Goal: Navigation & Orientation: Find specific page/section

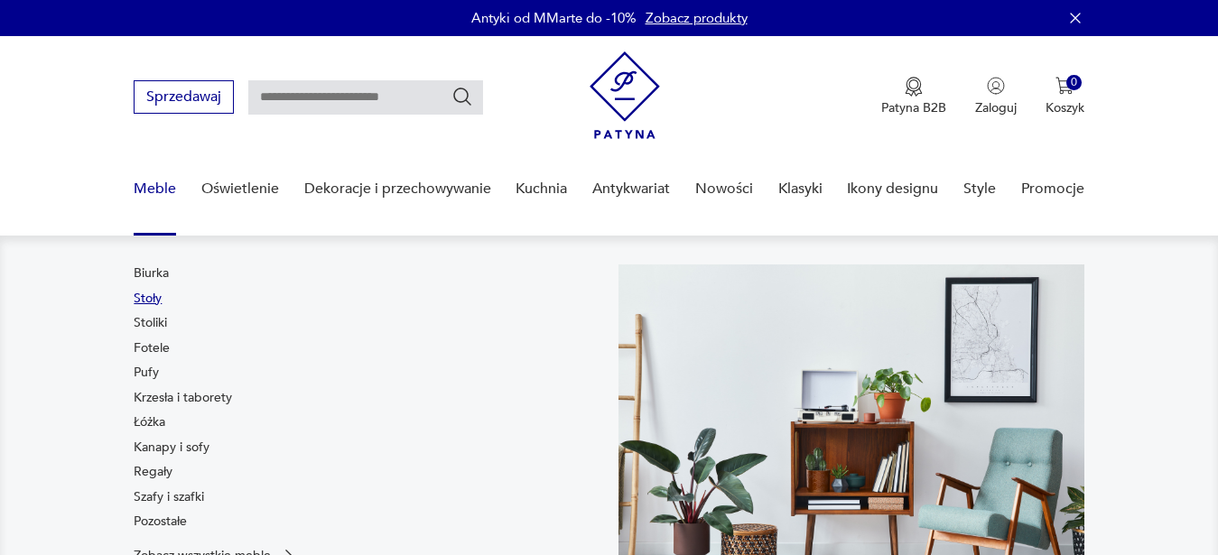
click at [154, 302] on link "Stoły" at bounding box center [148, 299] width 28 height 18
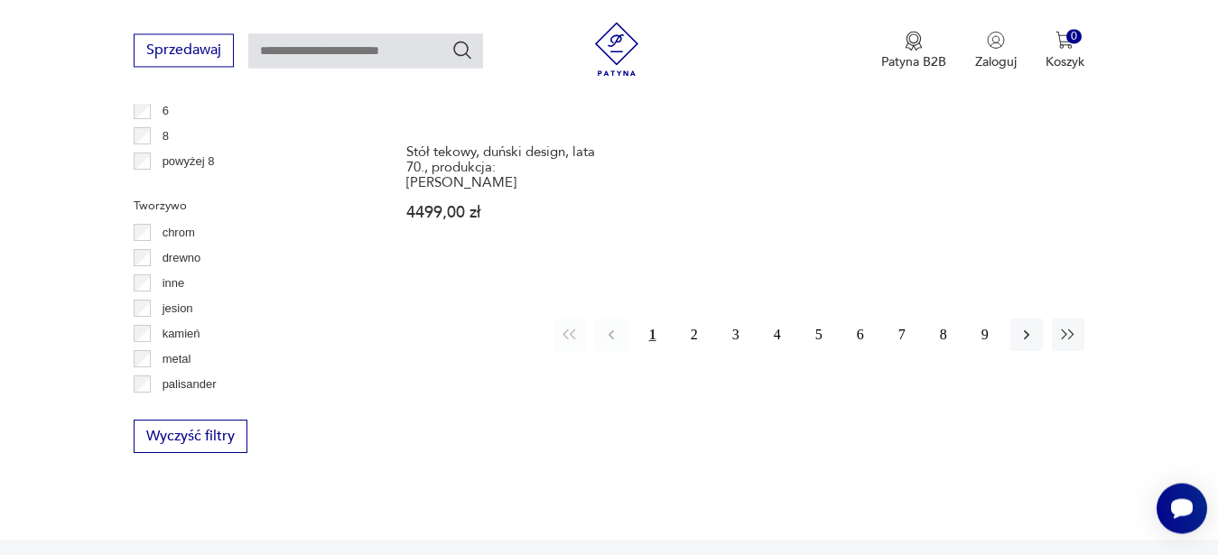
scroll to position [2790, 0]
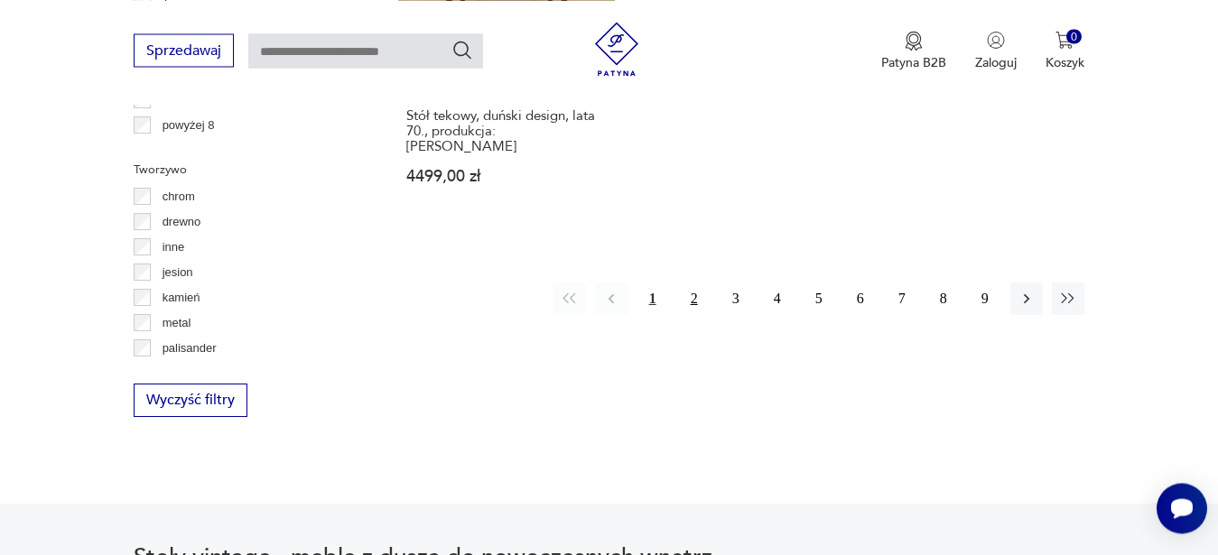
click at [697, 283] on button "2" at bounding box center [694, 299] width 33 height 33
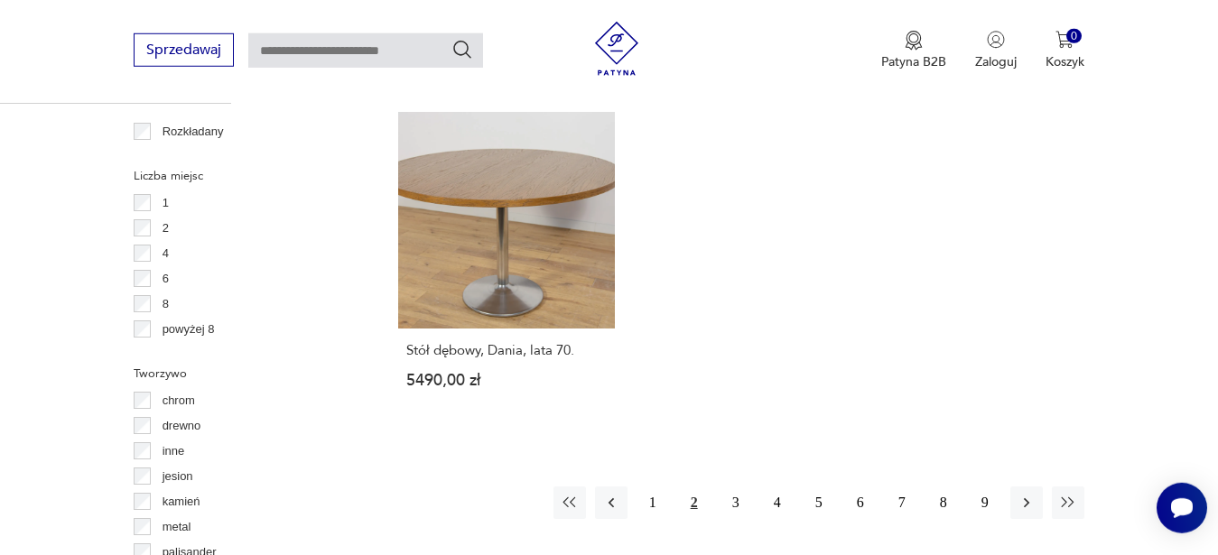
scroll to position [2599, 0]
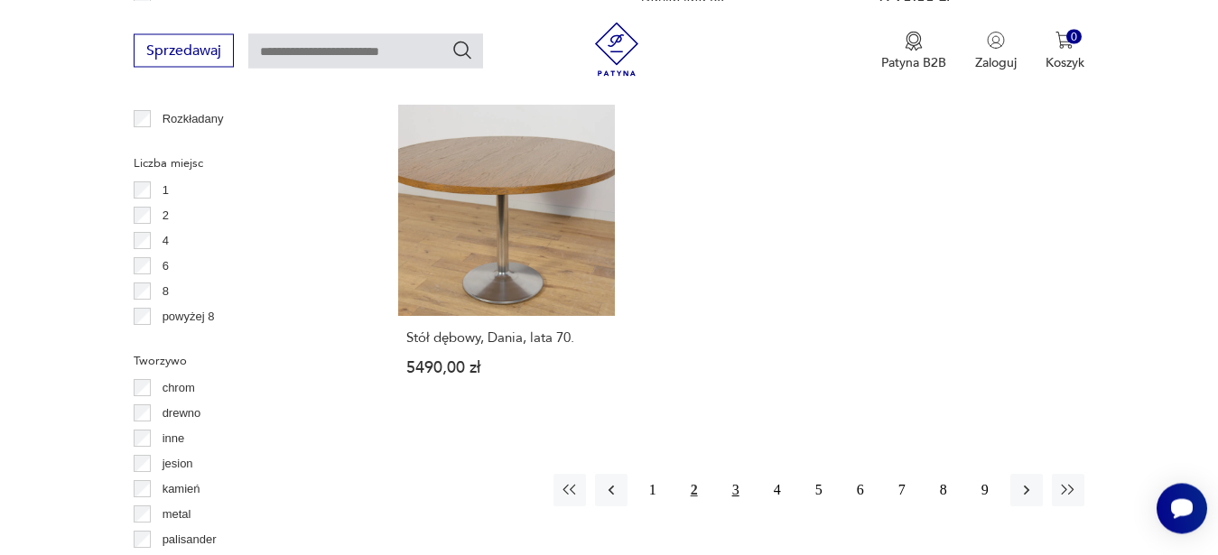
click at [739, 474] on button "3" at bounding box center [736, 490] width 33 height 33
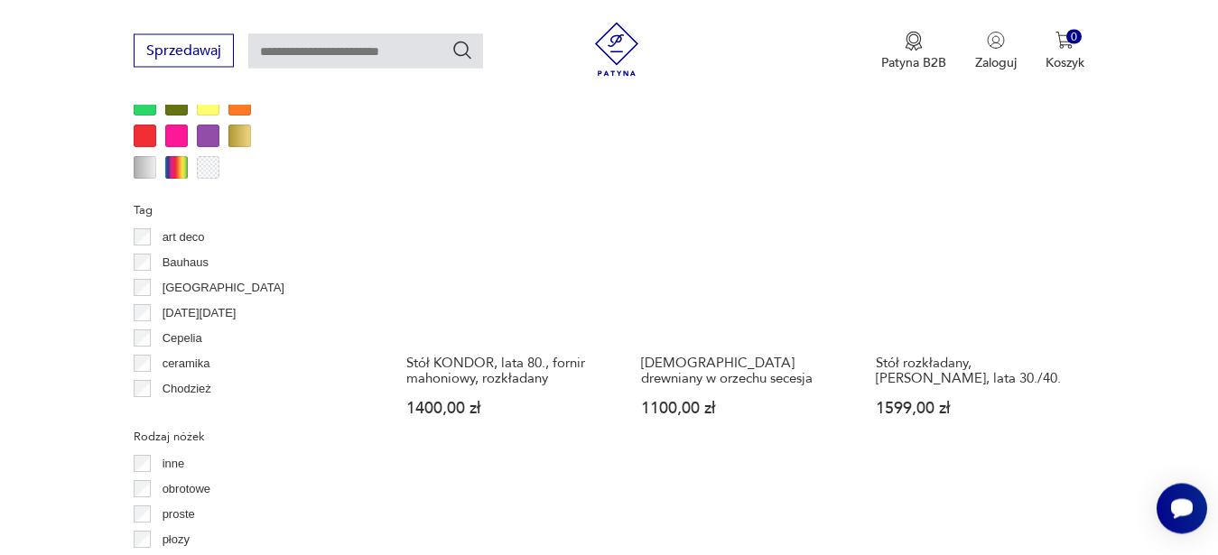
scroll to position [2230, 0]
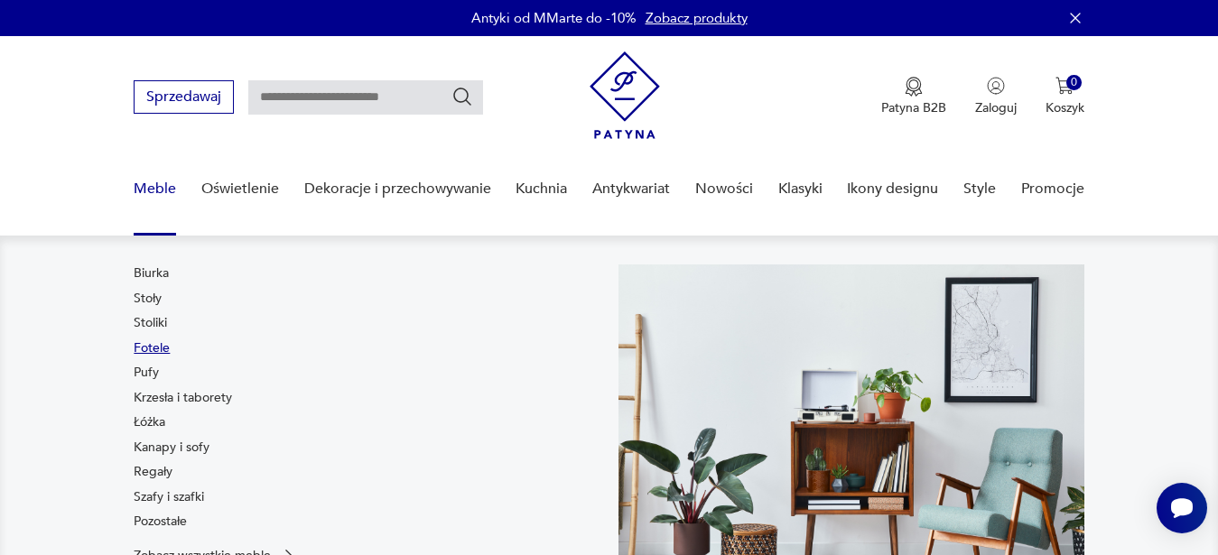
click at [148, 343] on link "Fotele" at bounding box center [152, 349] width 36 height 18
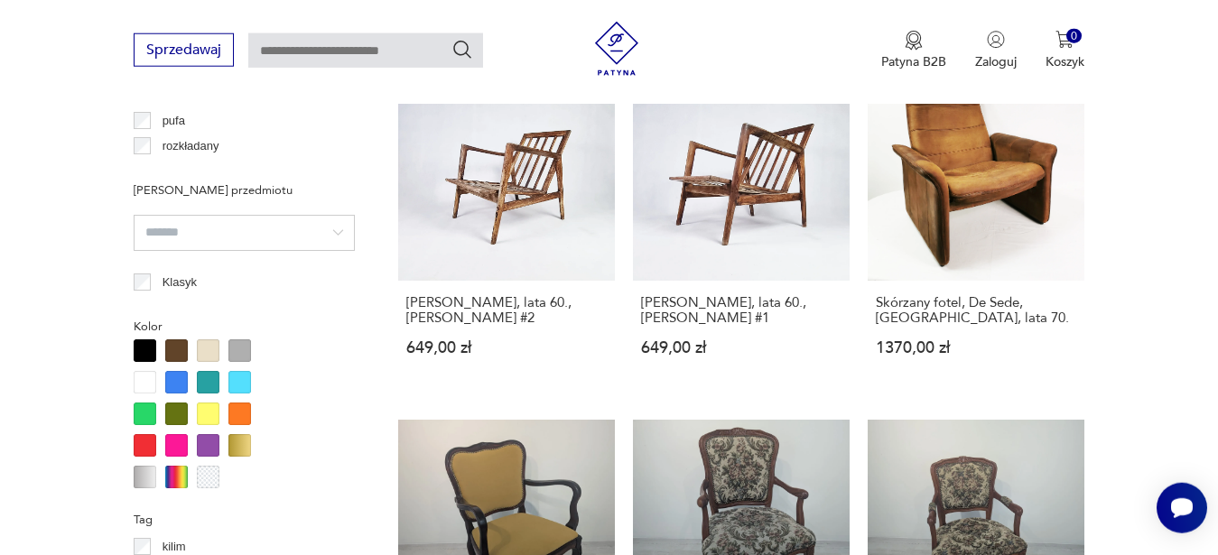
scroll to position [1408, 0]
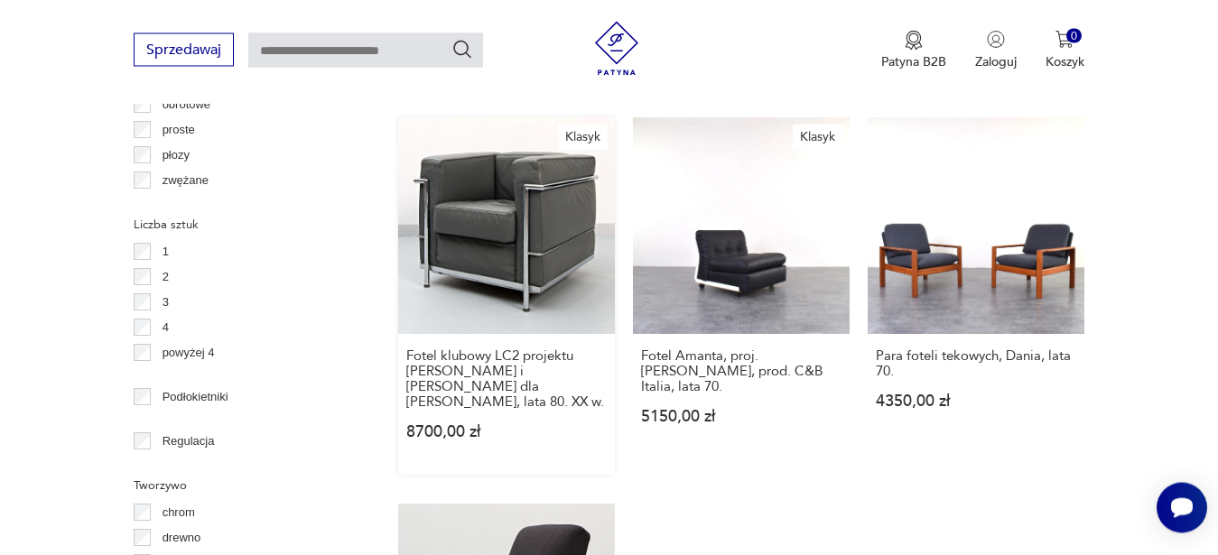
scroll to position [2599, 0]
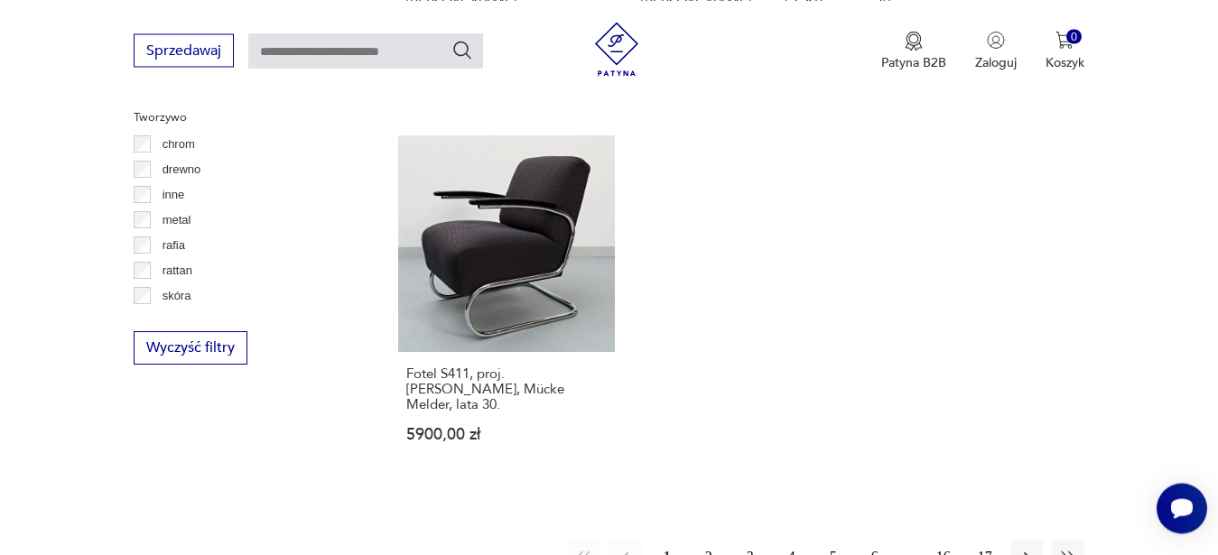
click at [712, 541] on button "2" at bounding box center [709, 557] width 33 height 33
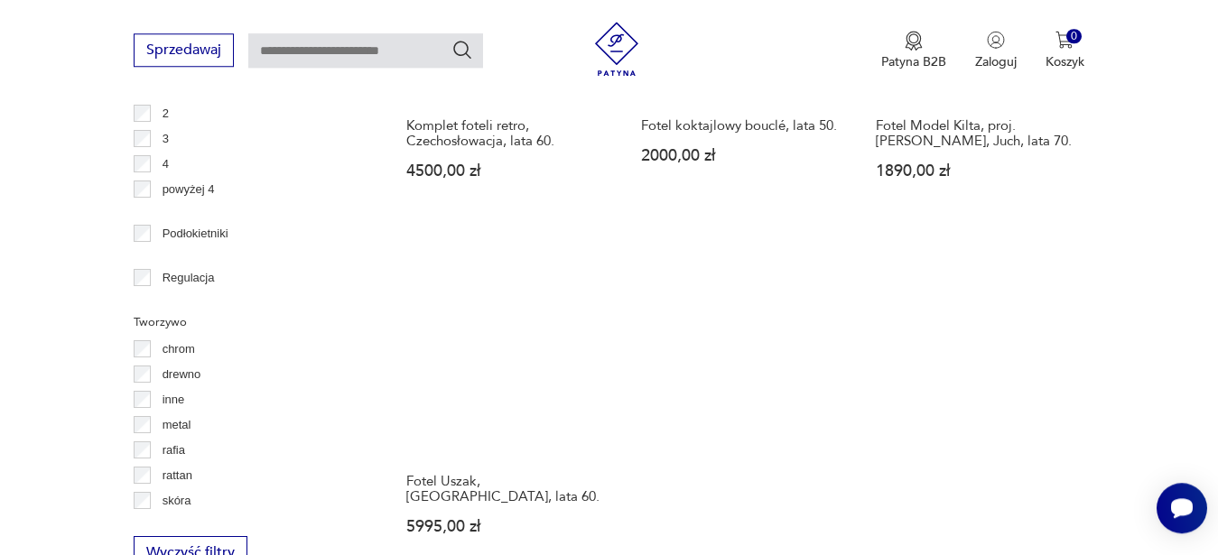
scroll to position [2507, 0]
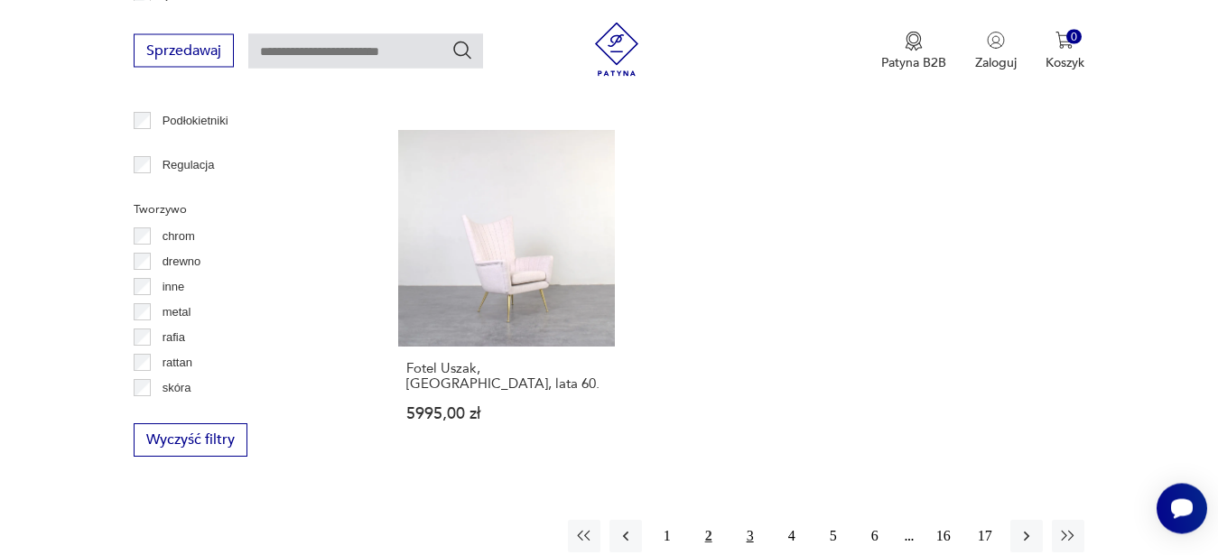
click at [743, 520] on button "3" at bounding box center [750, 536] width 33 height 33
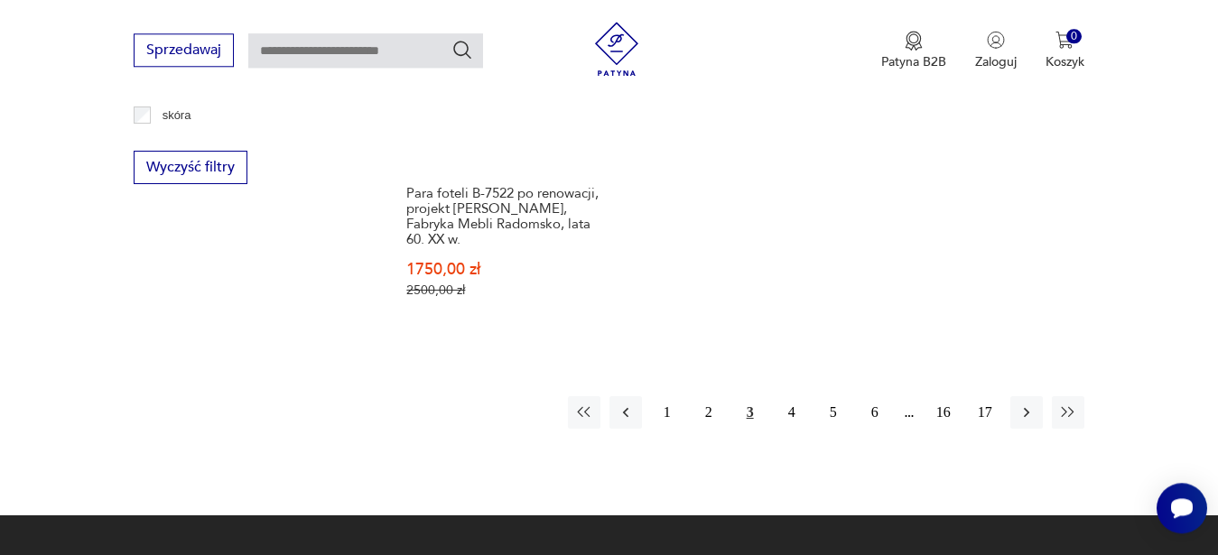
scroll to position [2875, 0]
